Goal: Task Accomplishment & Management: Use online tool/utility

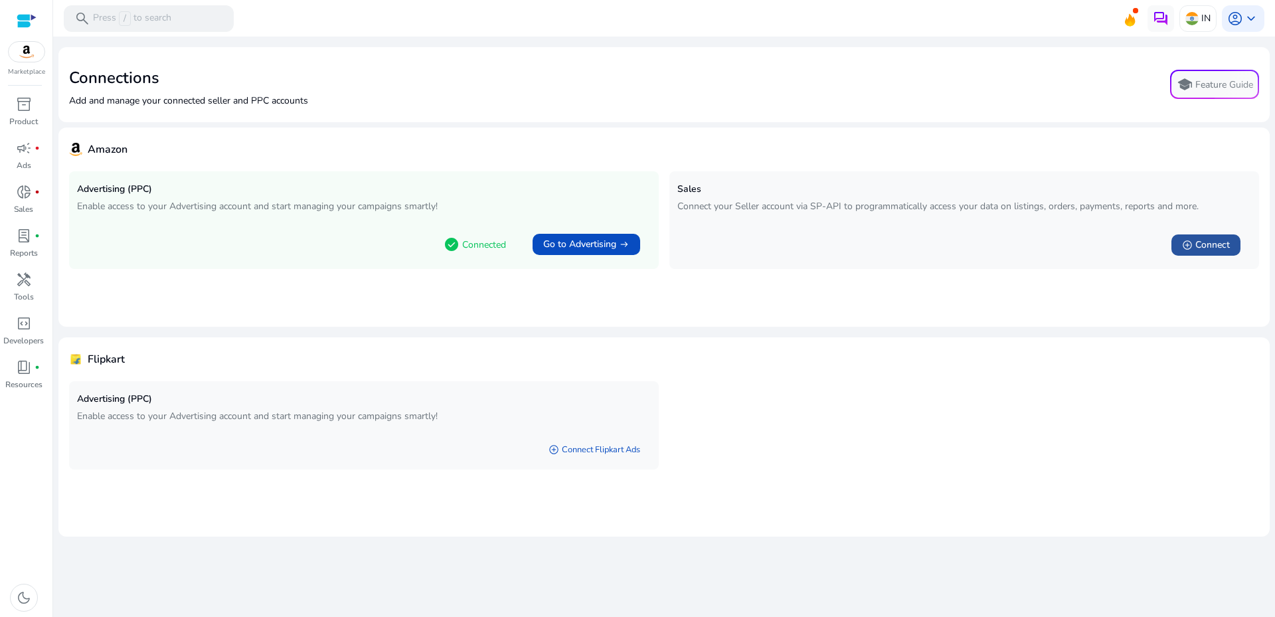
click at [1213, 241] on span "Connect" at bounding box center [1212, 244] width 35 height 13
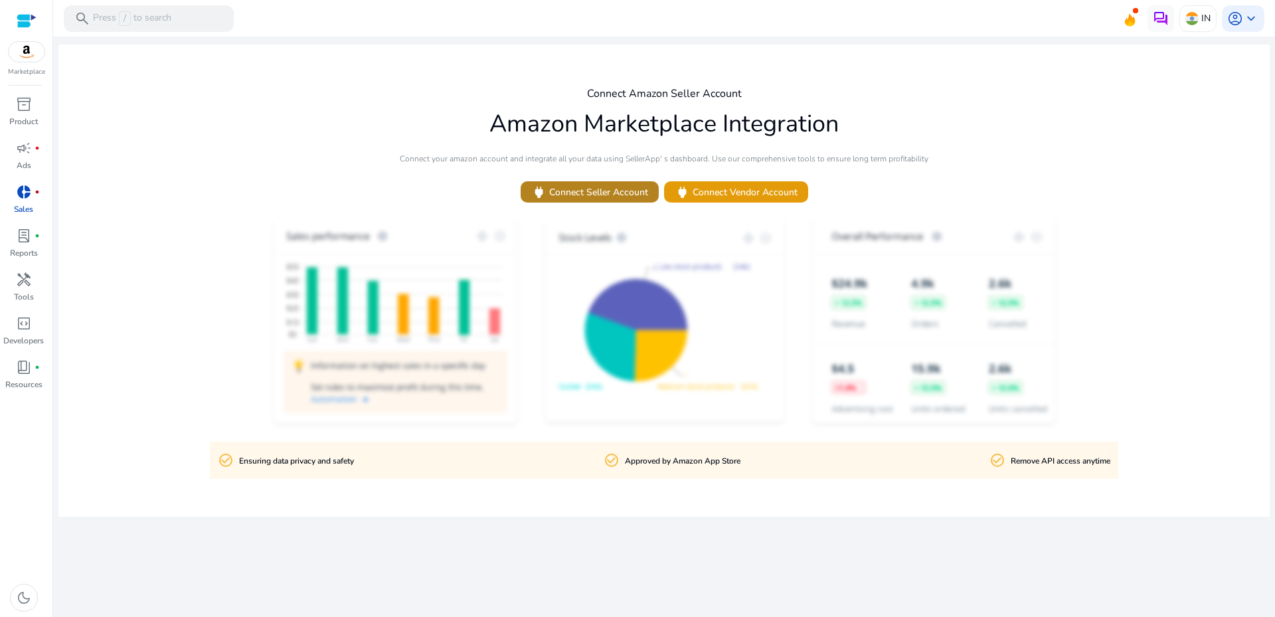
click at [586, 198] on span "power Connect Seller Account" at bounding box center [589, 192] width 117 height 15
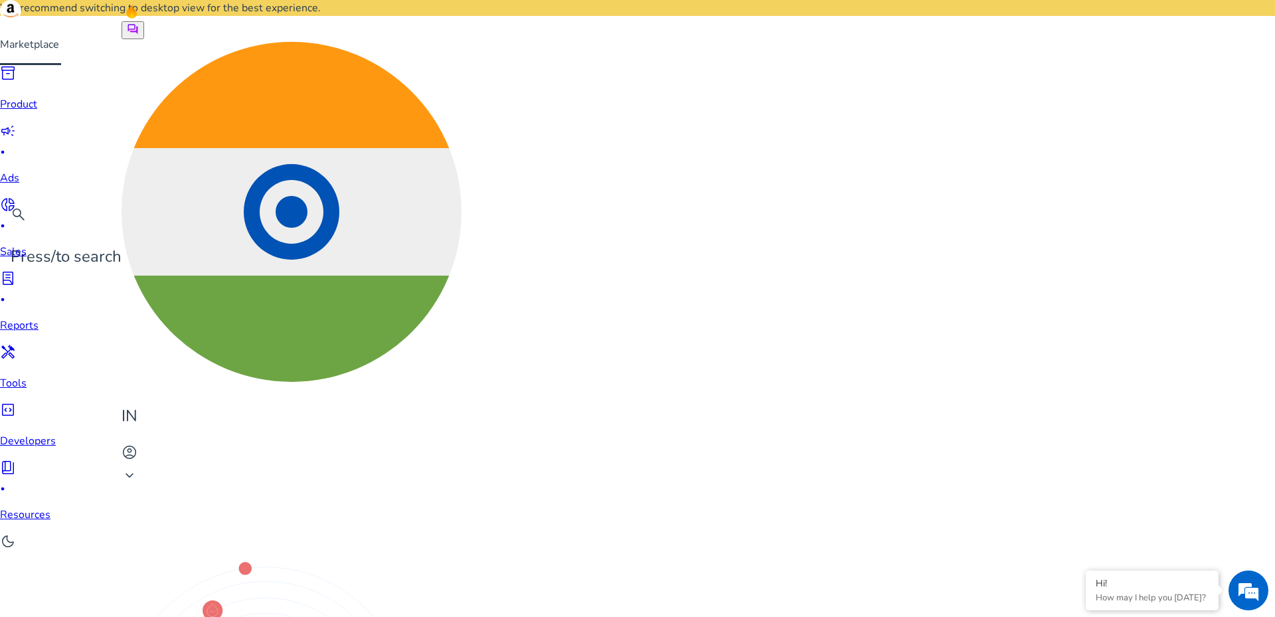
click at [21, 21] on img at bounding box center [10, 10] width 21 height 21
